Goal: Information Seeking & Learning: Learn about a topic

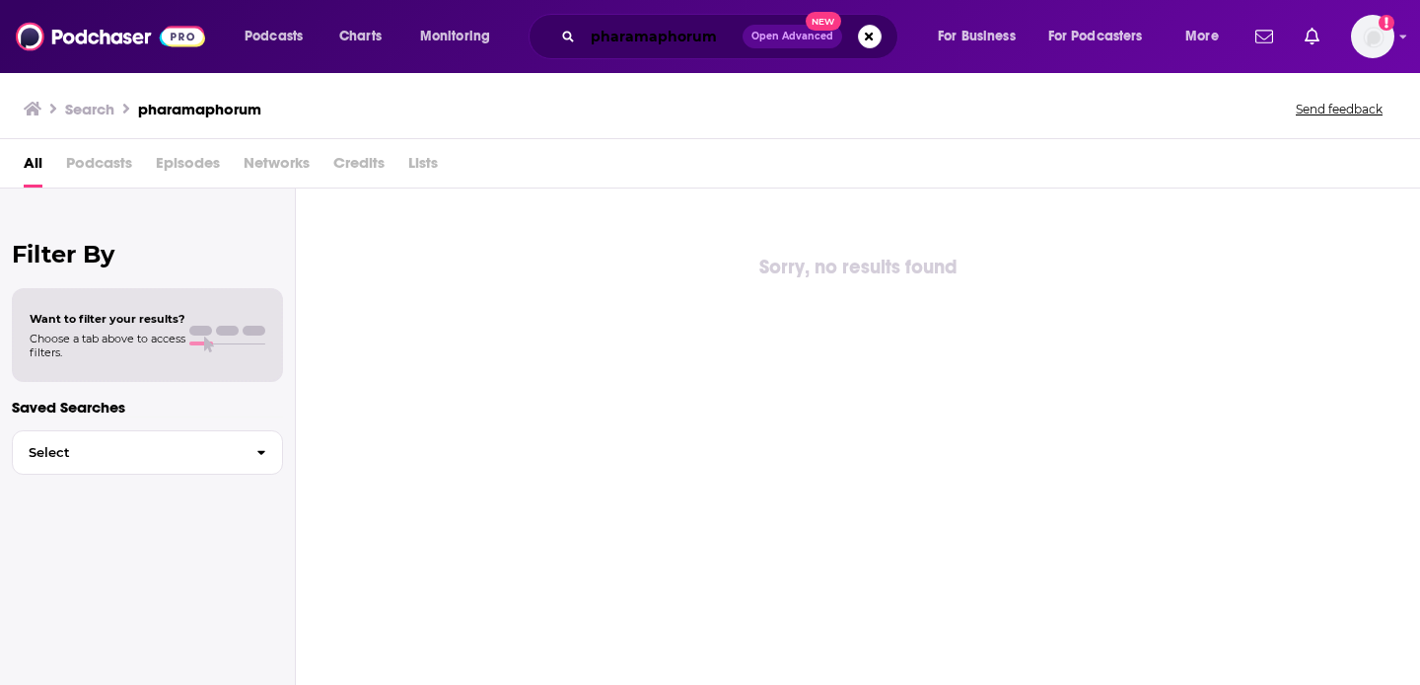
click at [701, 38] on input "pharamaphorum" at bounding box center [663, 37] width 160 height 32
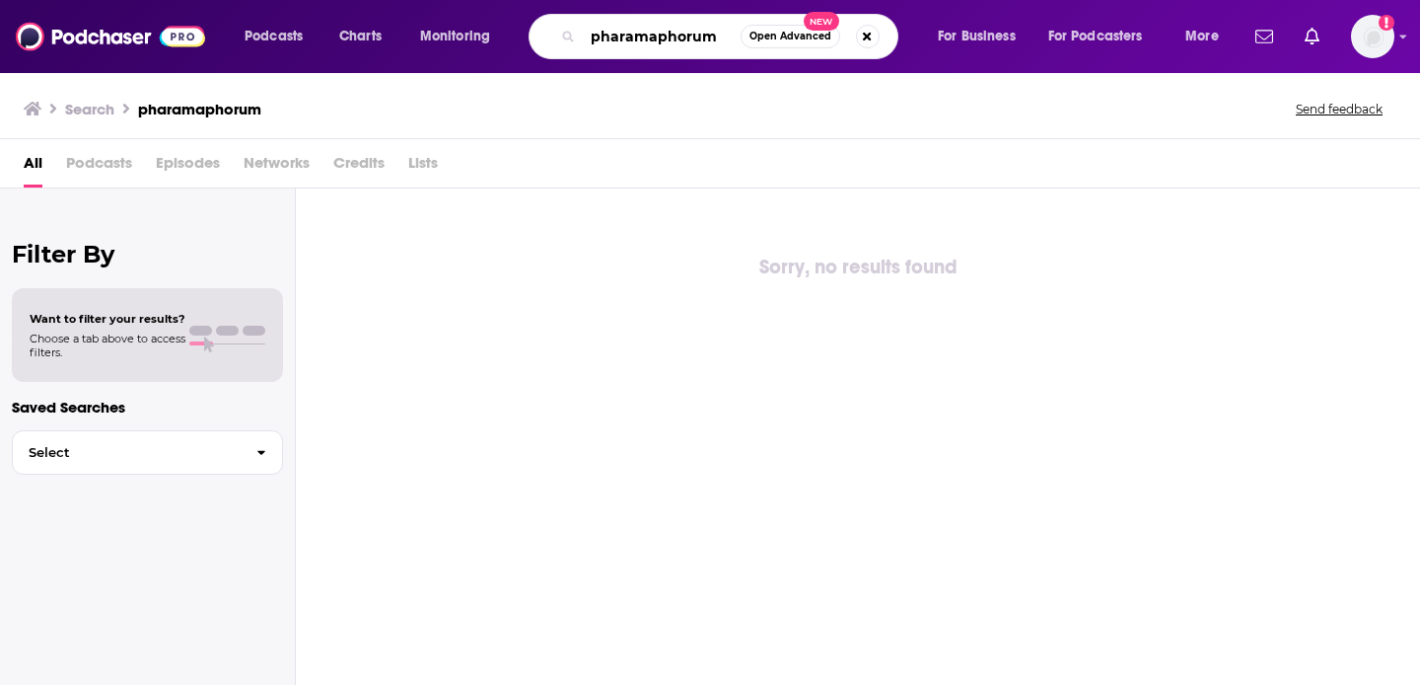
click at [701, 38] on input "pharamaphorum" at bounding box center [662, 37] width 158 height 32
click at [876, 35] on button "Search podcasts, credits, & more..." at bounding box center [868, 37] width 24 height 24
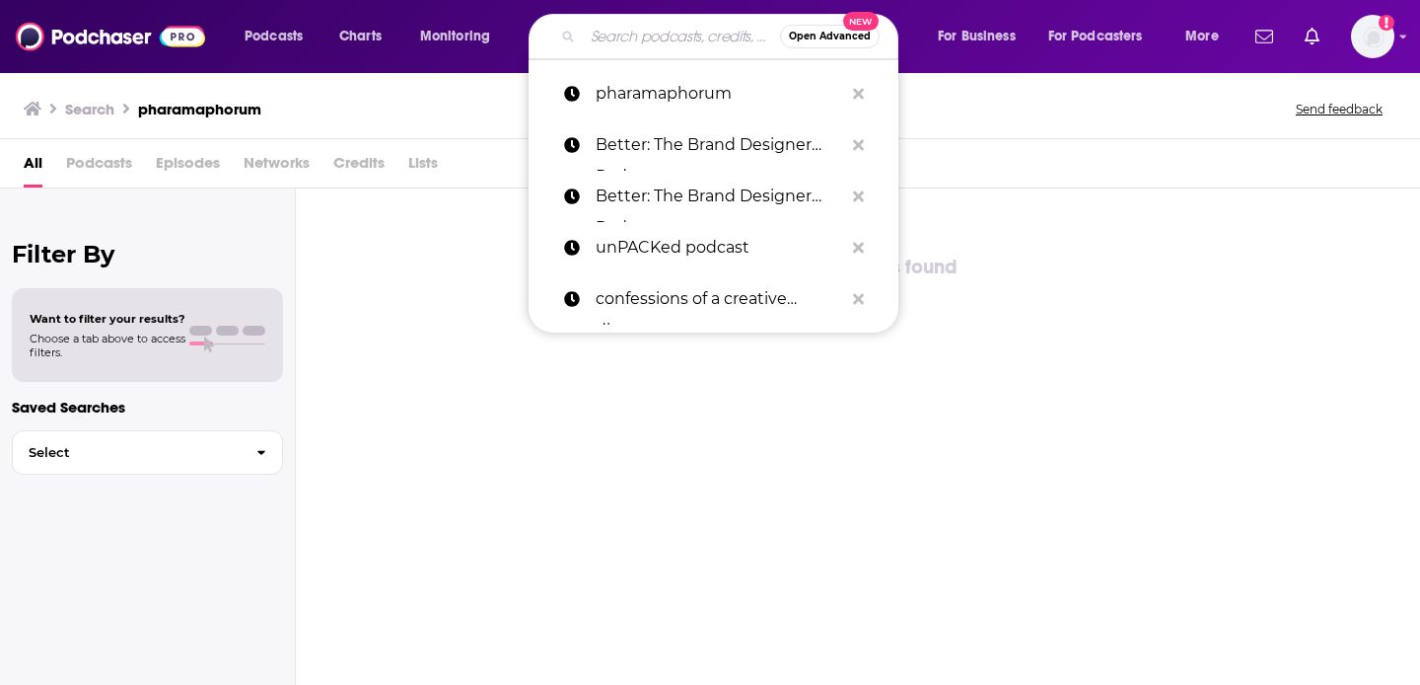
click at [683, 45] on input "Search podcasts, credits, & more..." at bounding box center [681, 37] width 197 height 32
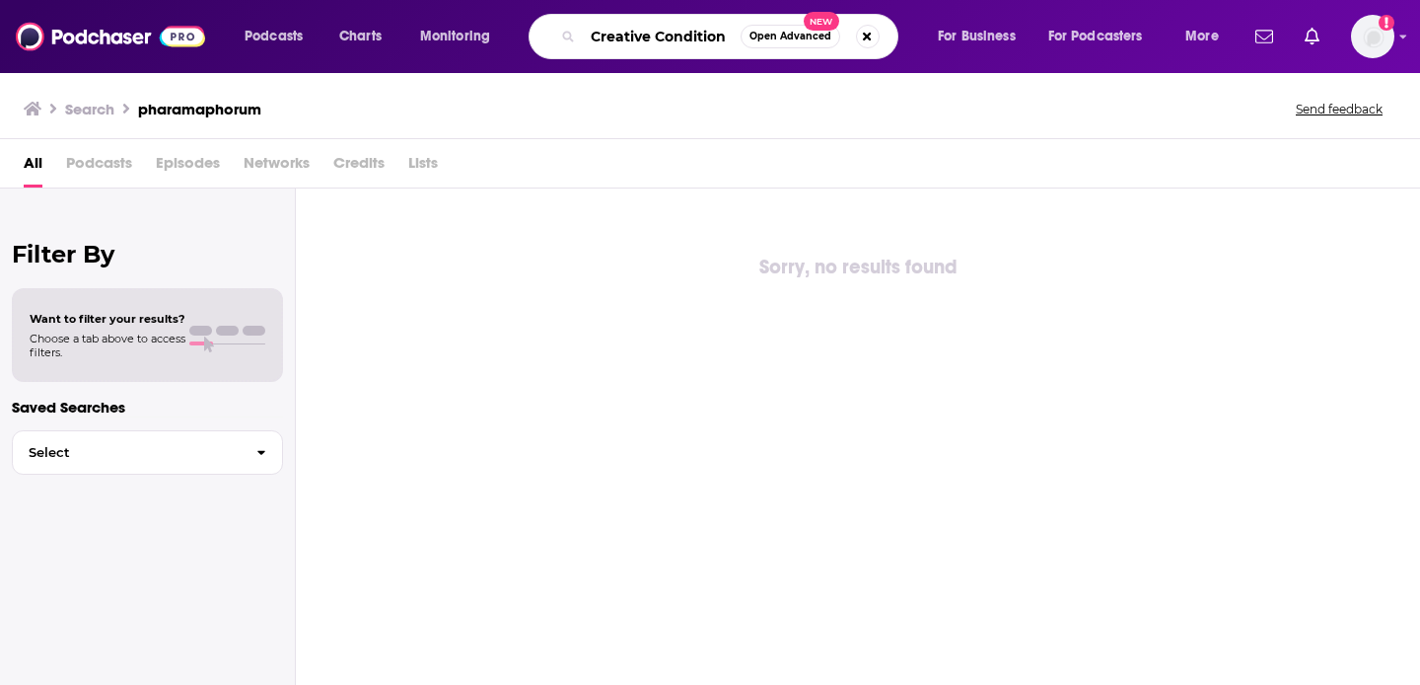
type input "Creative Condition"
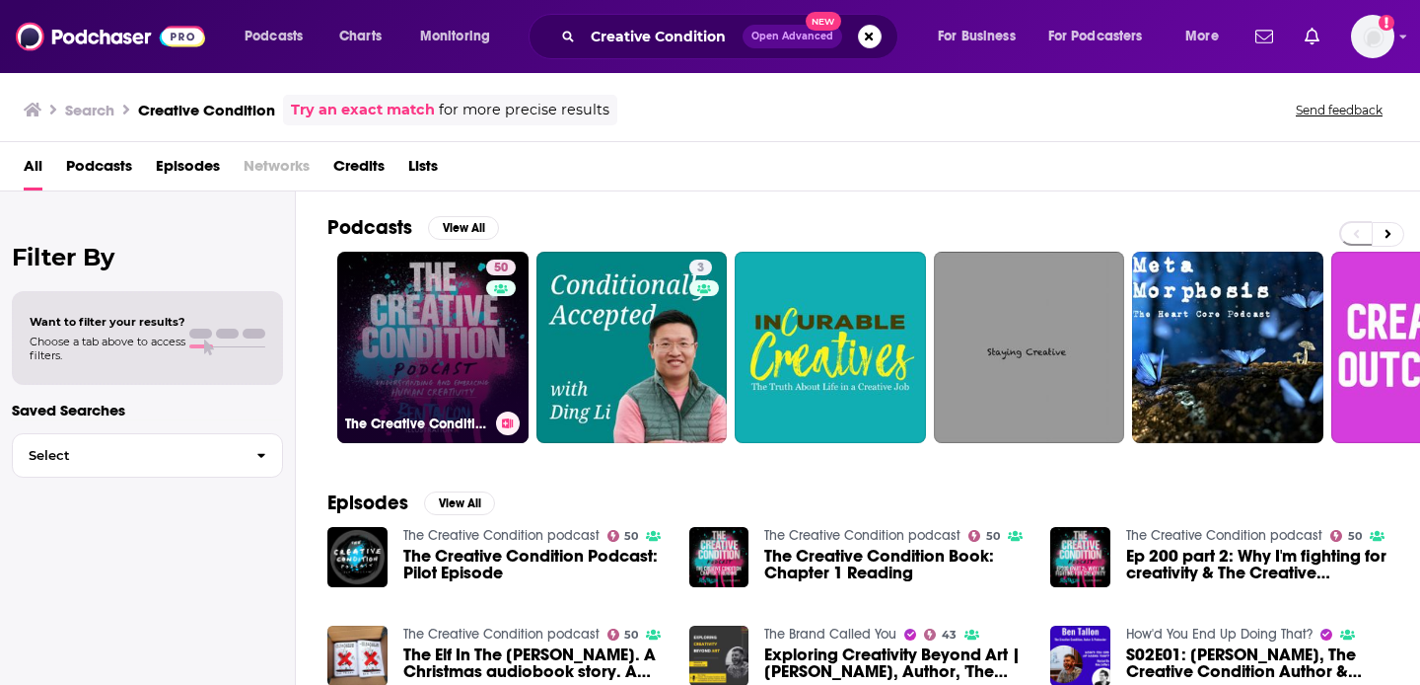
click at [460, 354] on link "50 The Creative Condition podcast" at bounding box center [432, 347] width 191 height 191
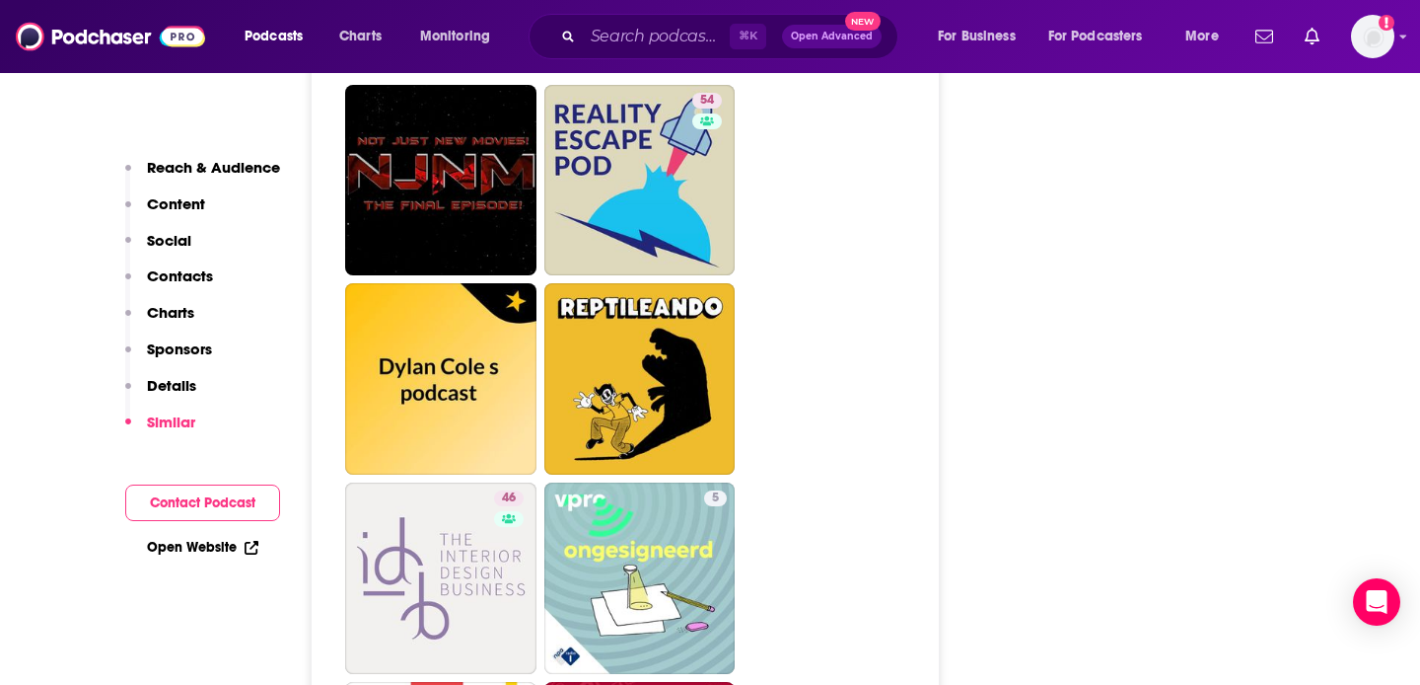
scroll to position [8013, 0]
